Goal: Contribute content: Add original content to the website for others to see

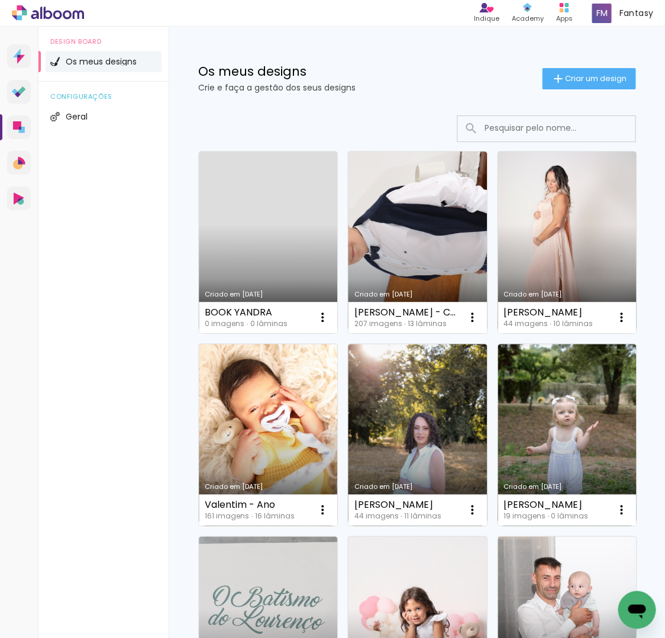
click at [521, 130] on input at bounding box center [562, 128] width 169 height 24
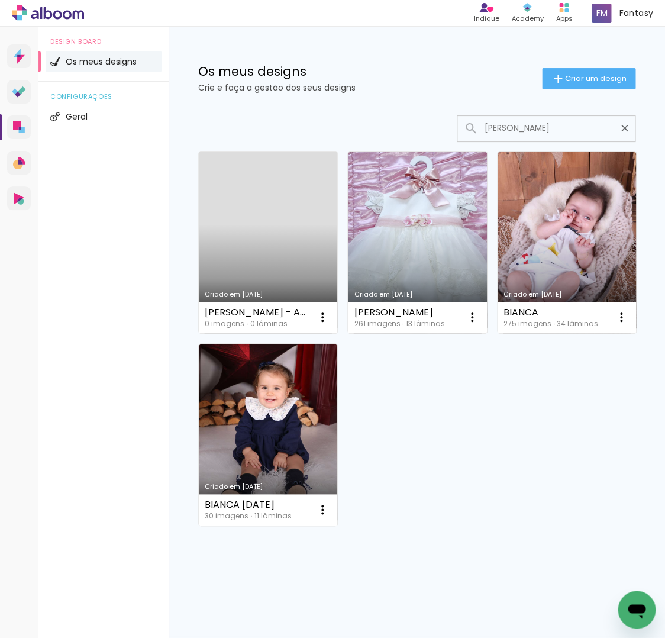
type input "Bianca"
type paper-input "Bianca"
click at [283, 208] on link "Criado em [DATE]" at bounding box center [268, 242] width 138 height 182
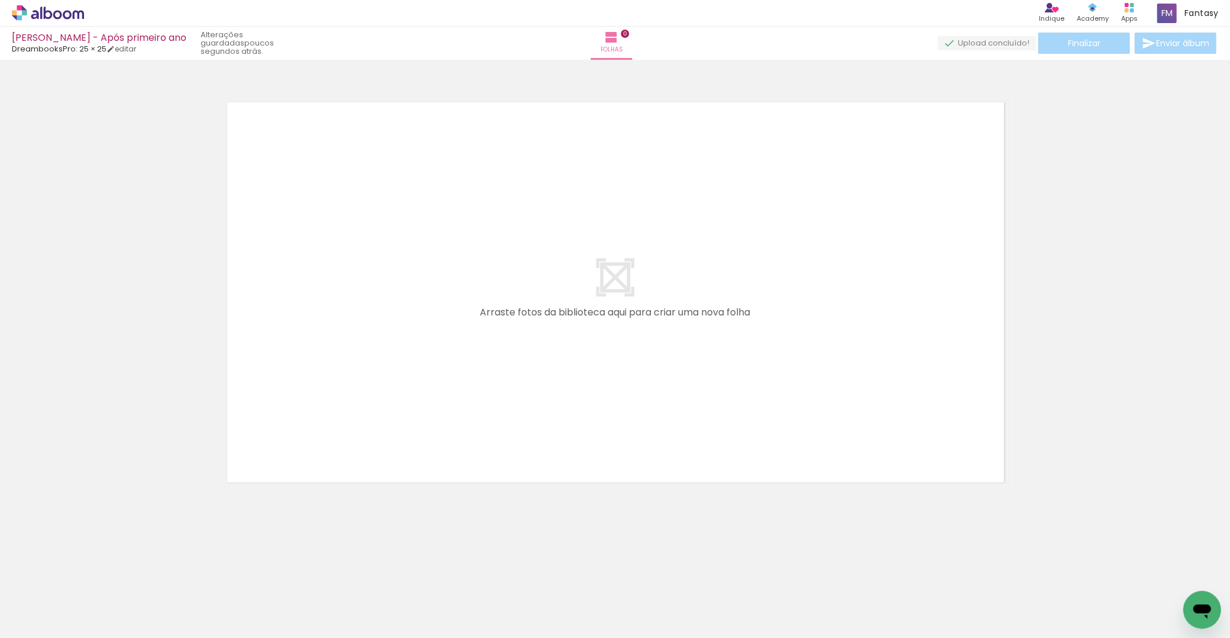
drag, startPoint x: 1, startPoint y: 43, endPoint x: 45, endPoint y: 40, distance: 43.9
click at [78, 39] on div "Bianca - Fátima - Após primeiro ano DreambooksPro: 25 × 25 editar poucos segund…" at bounding box center [615, 30] width 1230 height 60
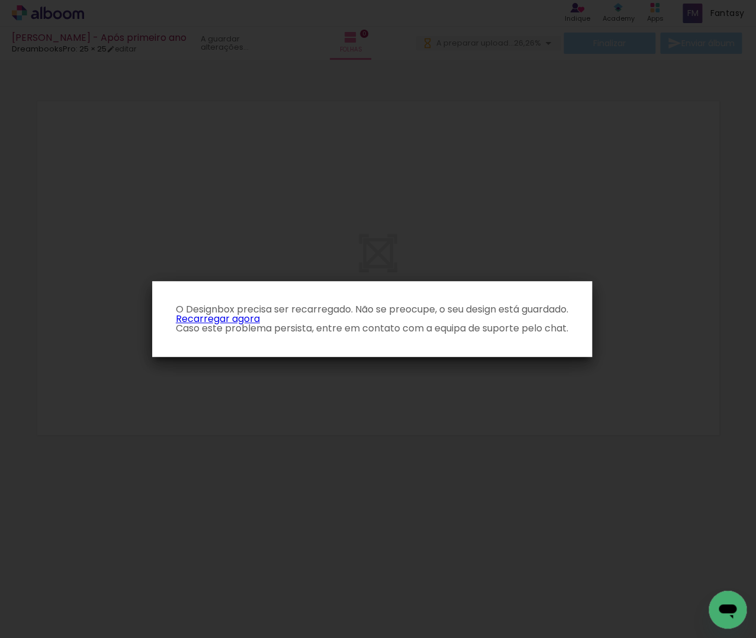
click at [237, 318] on link "Recarregar agora" at bounding box center [218, 319] width 84 height 14
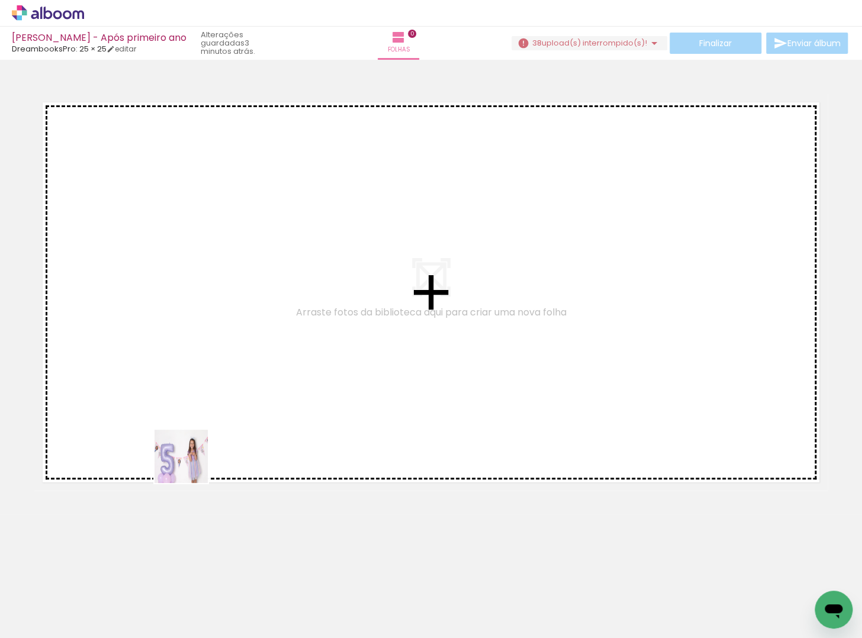
drag, startPoint x: 121, startPoint y: 588, endPoint x: 199, endPoint y: 443, distance: 164.7
click at [199, 443] on quentale-workspace at bounding box center [431, 319] width 862 height 638
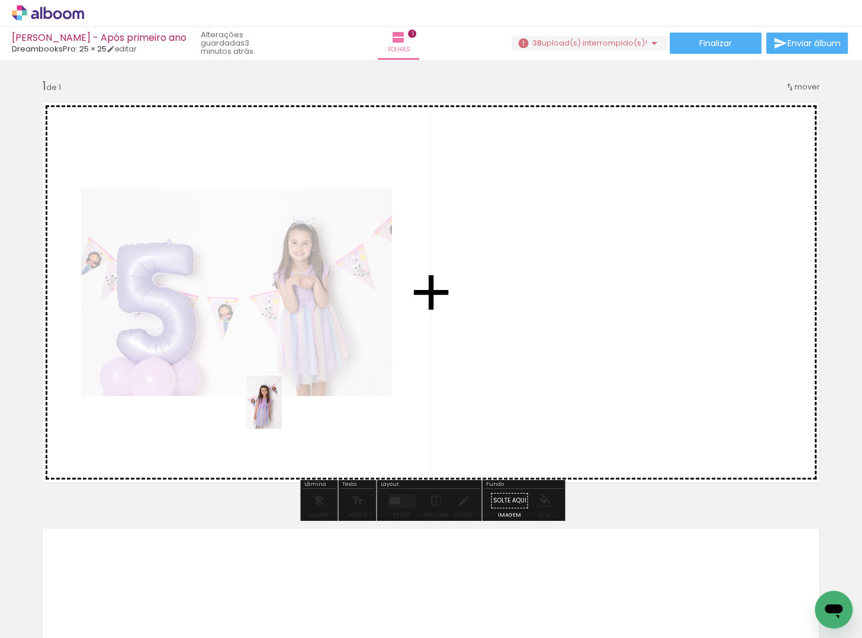
drag, startPoint x: 192, startPoint y: 610, endPoint x: 283, endPoint y: 431, distance: 200.6
click at [283, 431] on quentale-workspace at bounding box center [431, 319] width 862 height 638
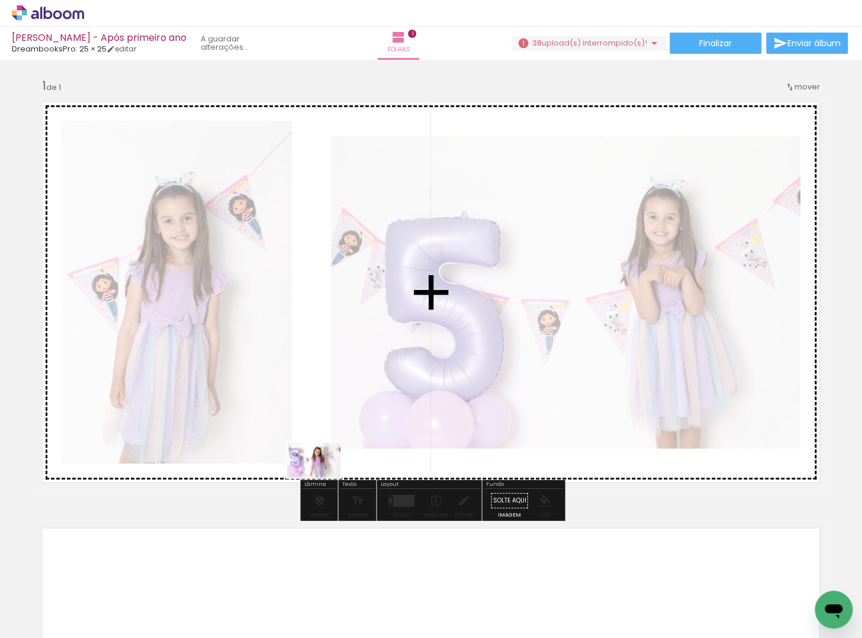
drag, startPoint x: 331, startPoint y: 520, endPoint x: 321, endPoint y: 464, distance: 56.5
click at [321, 464] on quentale-workspace at bounding box center [431, 319] width 862 height 638
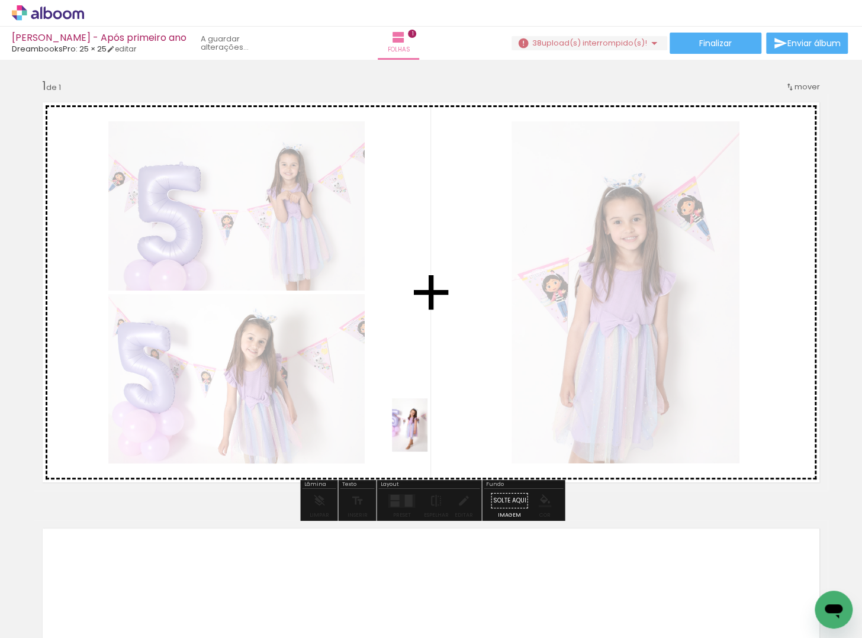
drag, startPoint x: 386, startPoint y: 605, endPoint x: 427, endPoint y: 434, distance: 175.8
click at [427, 434] on quentale-workspace at bounding box center [431, 319] width 862 height 638
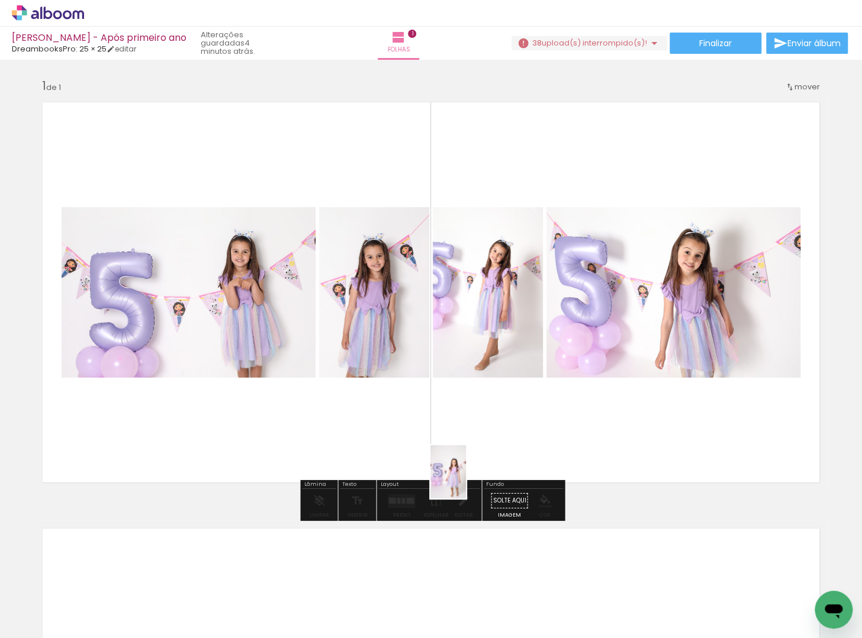
drag, startPoint x: 454, startPoint y: 571, endPoint x: 473, endPoint y: 447, distance: 125.8
click at [473, 447] on quentale-workspace at bounding box center [431, 319] width 862 height 638
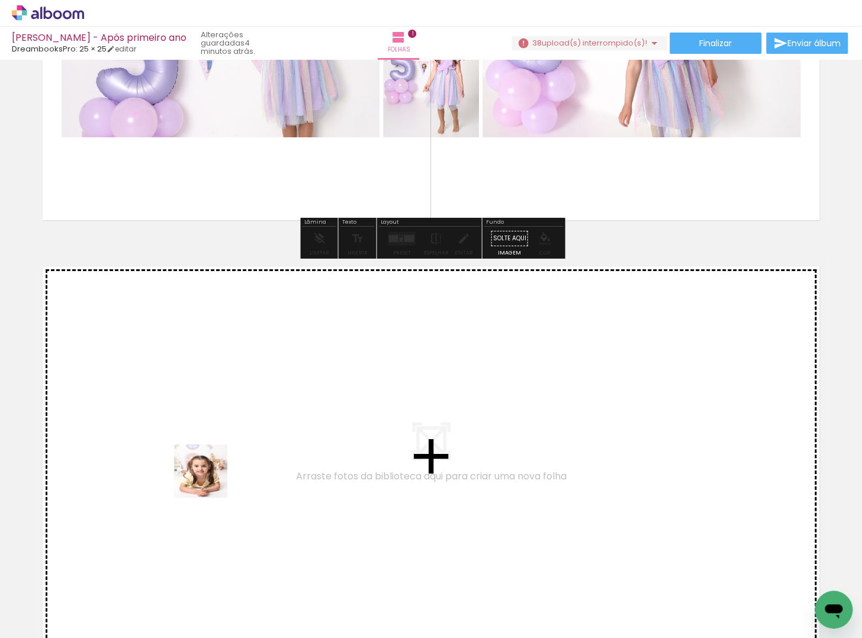
click at [209, 479] on quentale-workspace at bounding box center [431, 319] width 862 height 638
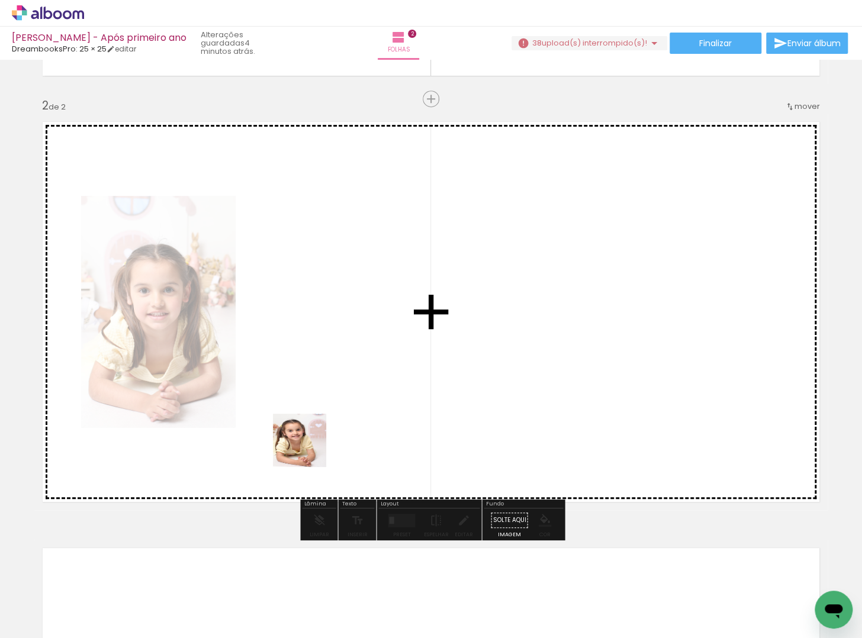
drag, startPoint x: 117, startPoint y: 604, endPoint x: 308, endPoint y: 449, distance: 246.2
click at [308, 449] on quentale-workspace at bounding box center [431, 319] width 862 height 638
